Goal: Register for event/course

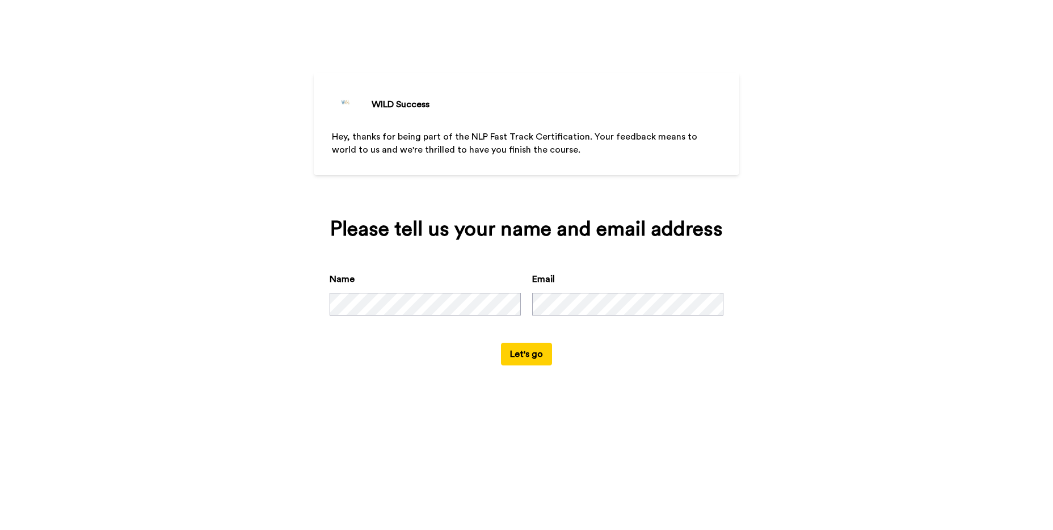
click at [528, 354] on button "Let's go" at bounding box center [526, 354] width 51 height 23
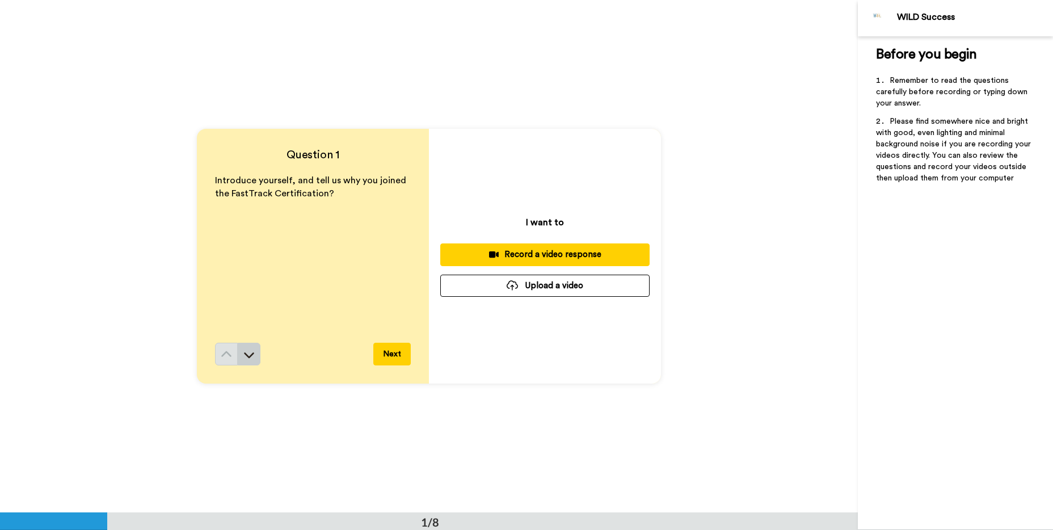
click at [251, 354] on icon at bounding box center [249, 355] width 10 height 6
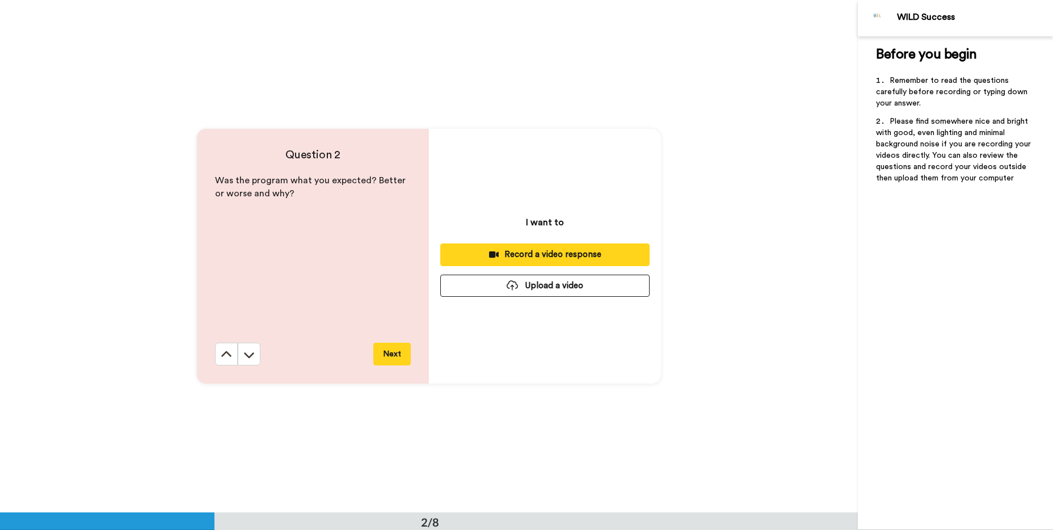
scroll to position [513, 0]
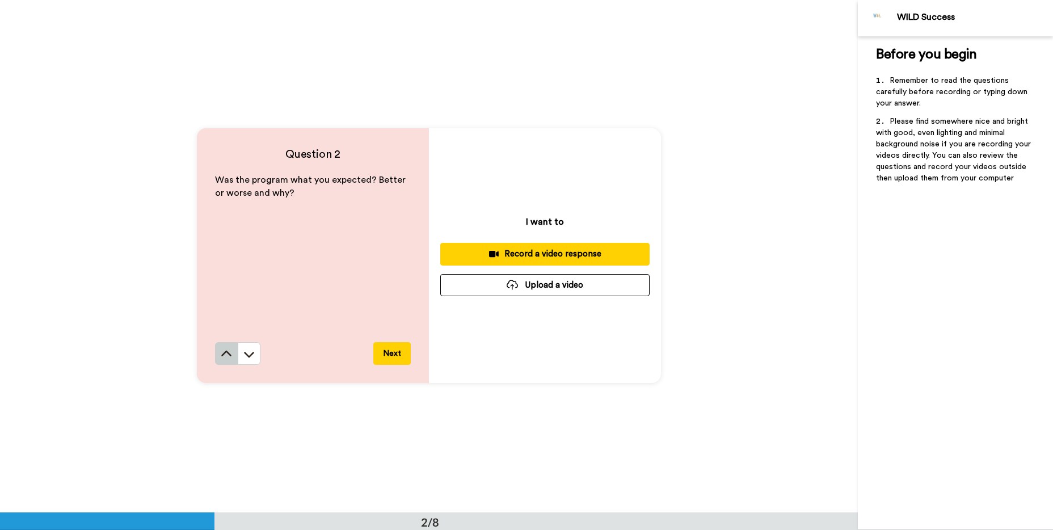
click at [230, 354] on icon at bounding box center [226, 353] width 10 height 6
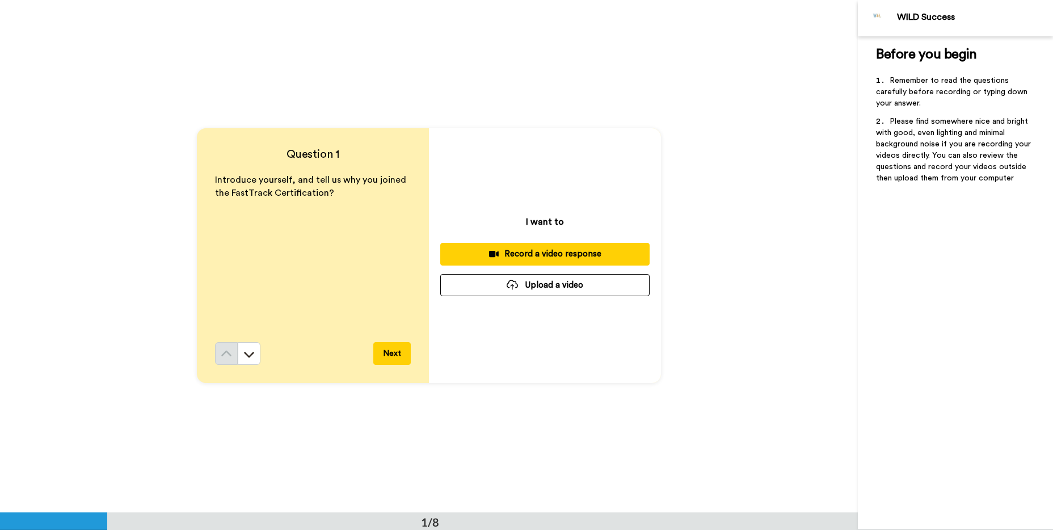
scroll to position [0, 0]
click at [253, 358] on icon at bounding box center [248, 354] width 11 height 11
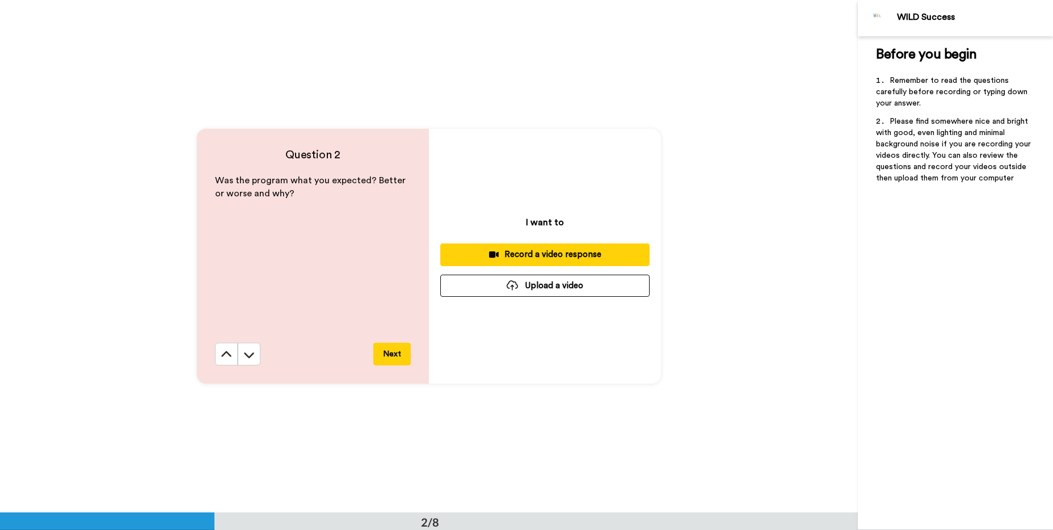
scroll to position [513, 0]
click at [253, 358] on icon at bounding box center [248, 353] width 11 height 11
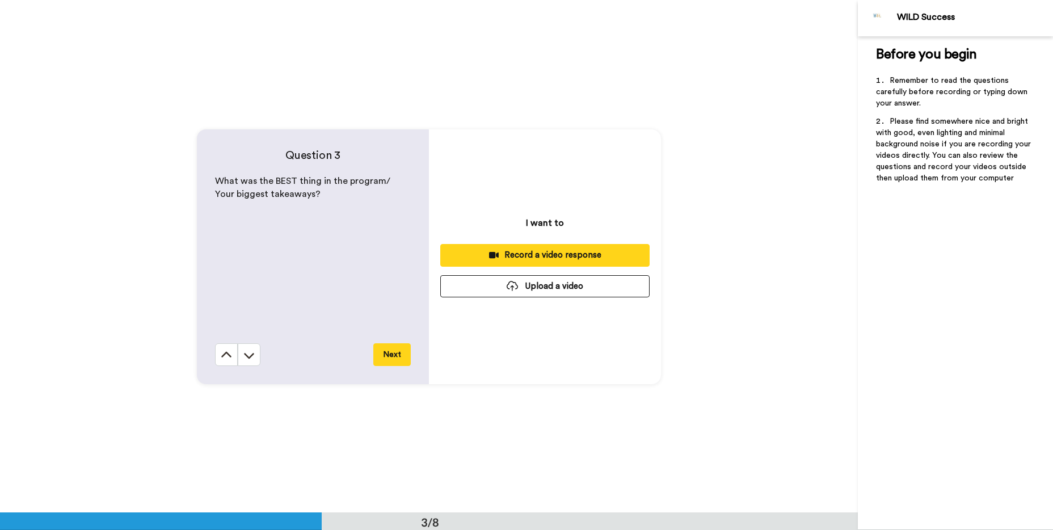
scroll to position [1025, 0]
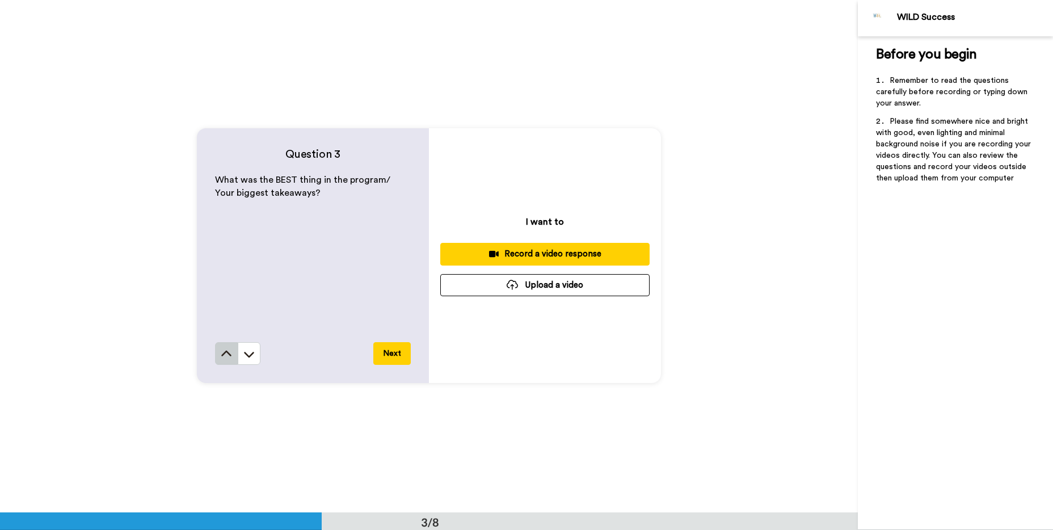
click at [227, 352] on icon at bounding box center [226, 353] width 10 height 6
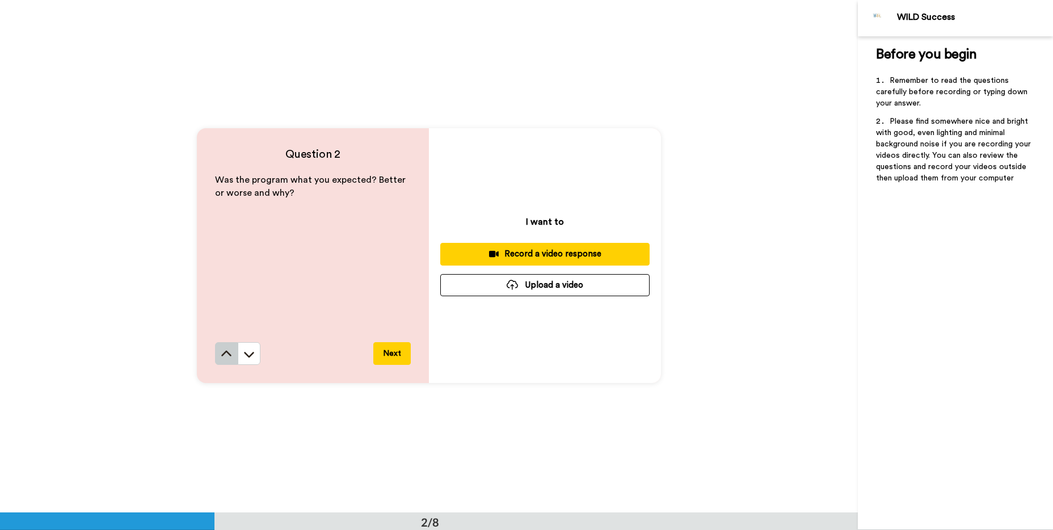
click at [227, 352] on icon at bounding box center [226, 353] width 10 height 6
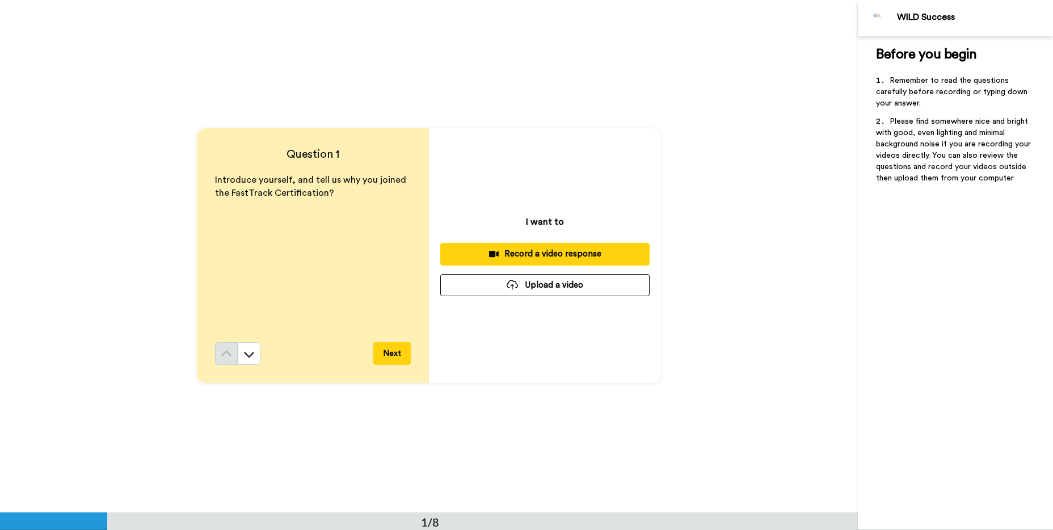
scroll to position [0, 0]
